Goal: Information Seeking & Learning: Learn about a topic

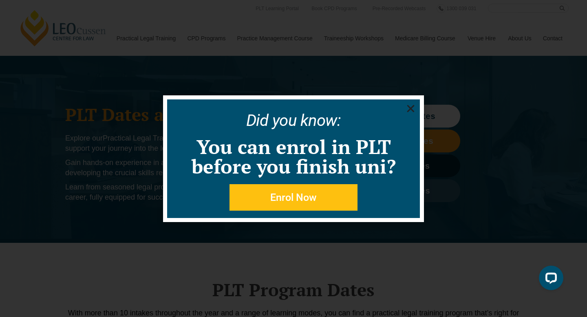
click at [409, 106] on use "Close" at bounding box center [410, 108] width 7 height 7
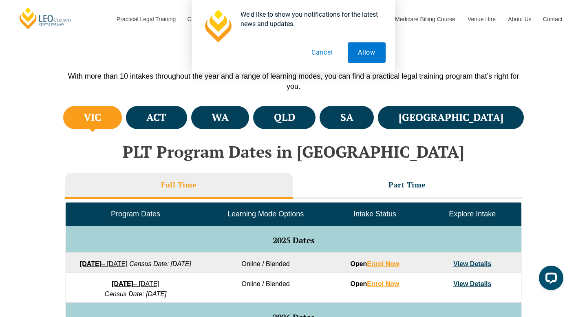
scroll to position [241, 0]
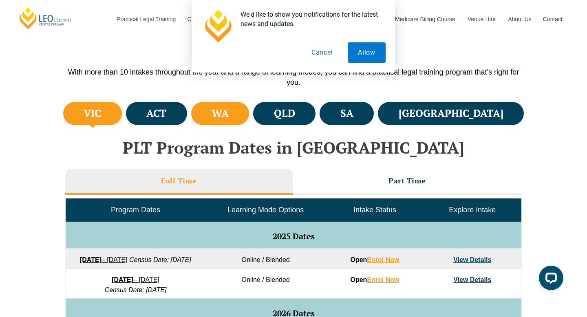
click at [241, 124] on li "WA" at bounding box center [220, 113] width 58 height 23
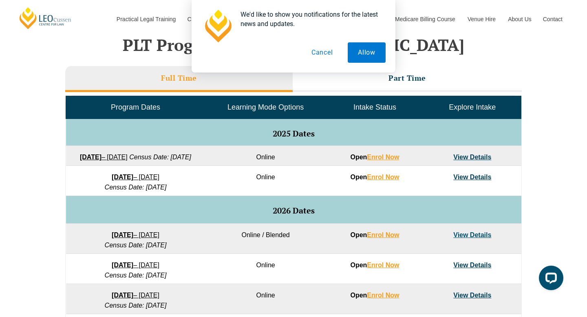
scroll to position [347, 0]
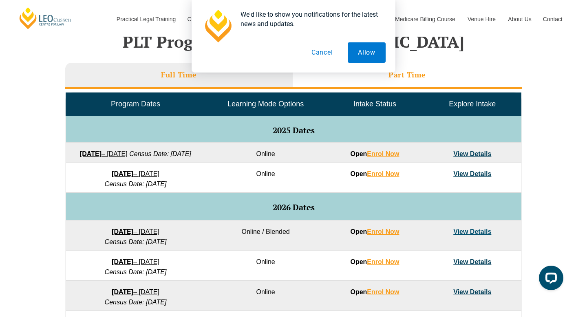
click at [431, 78] on li "Part Time" at bounding box center [407, 76] width 229 height 26
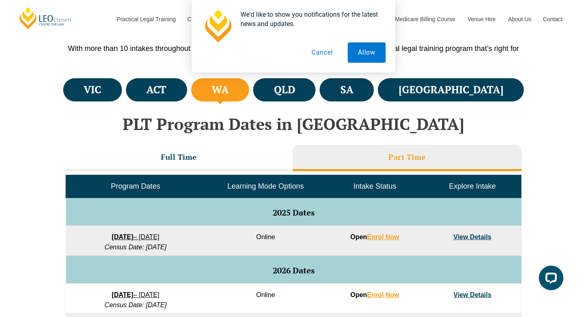
scroll to position [246, 0]
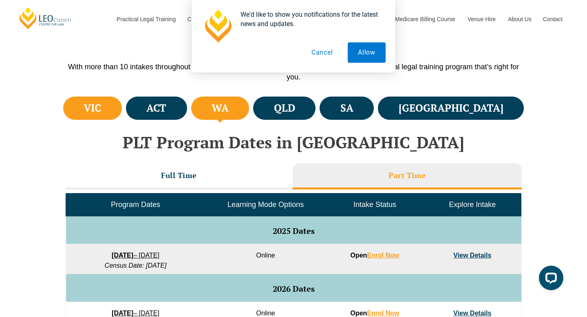
click at [119, 114] on li "VIC" at bounding box center [92, 108] width 59 height 23
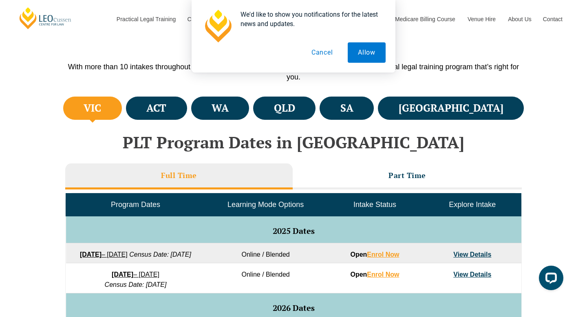
click at [204, 135] on h2 "PLT Program Dates in [GEOGRAPHIC_DATA]" at bounding box center [293, 142] width 465 height 18
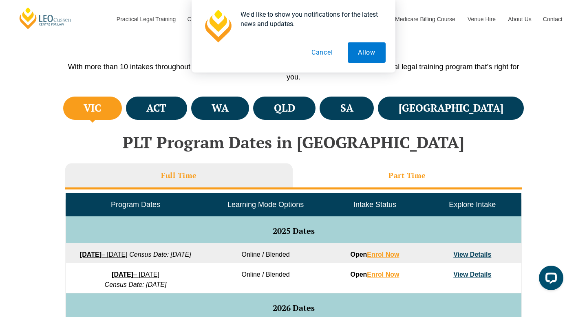
click at [377, 186] on li "Part Time" at bounding box center [407, 177] width 229 height 26
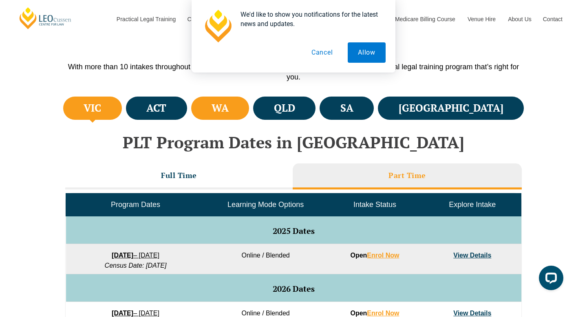
click at [250, 112] on li "WA" at bounding box center [220, 108] width 58 height 23
